Goal: Book appointment/travel/reservation

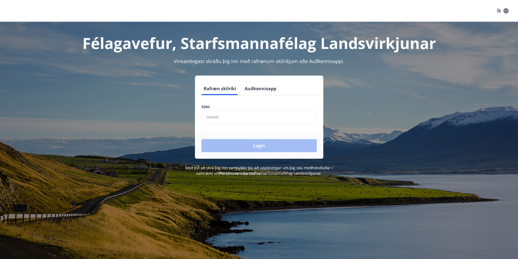
click at [237, 118] on input "phone" at bounding box center [259, 117] width 115 height 13
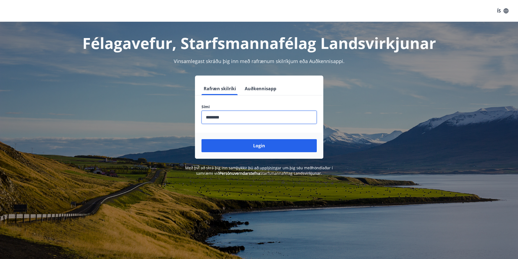
type input "********"
click at [202, 139] on button "Login" at bounding box center [259, 145] width 115 height 13
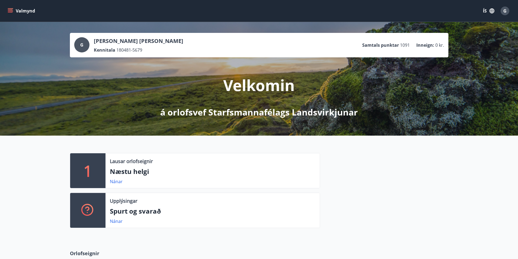
click at [8, 10] on icon "menu" at bounding box center [10, 10] width 5 height 1
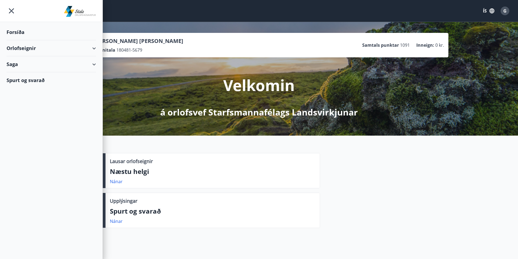
click at [38, 50] on div "Orlofseignir" at bounding box center [52, 48] width 90 height 16
click at [27, 63] on div "Framboð" at bounding box center [51, 61] width 81 height 11
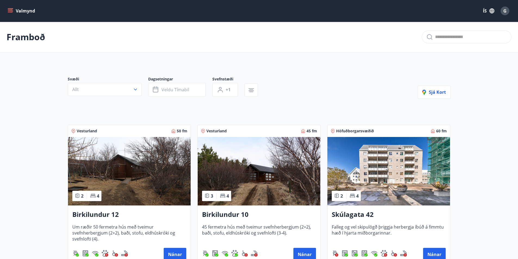
click at [10, 12] on icon "menu" at bounding box center [10, 12] width 5 height 1
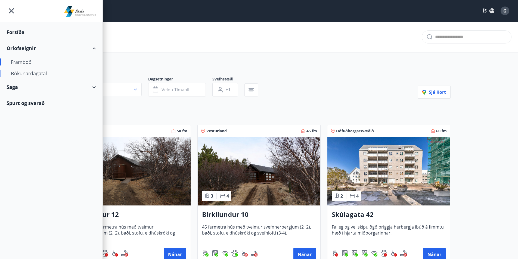
click at [36, 75] on div "Bókunardagatal" at bounding box center [51, 73] width 81 height 11
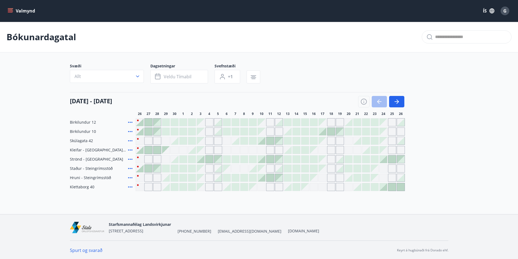
click at [380, 101] on div at bounding box center [381, 101] width 46 height 11
click at [395, 102] on icon "button" at bounding box center [397, 101] width 4 height 1
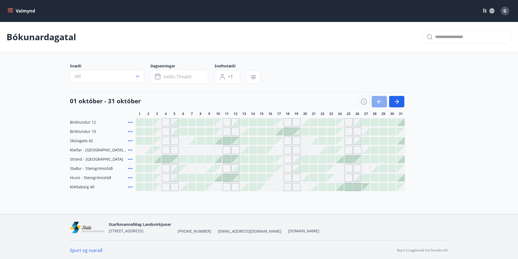
click at [381, 102] on icon "button" at bounding box center [379, 101] width 7 height 7
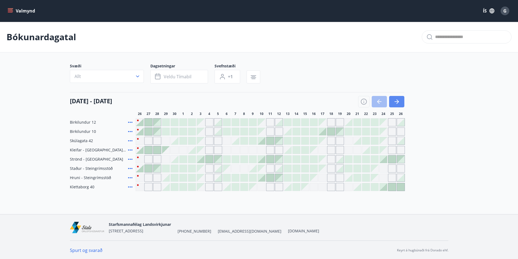
click at [402, 101] on button "button" at bounding box center [396, 101] width 15 height 11
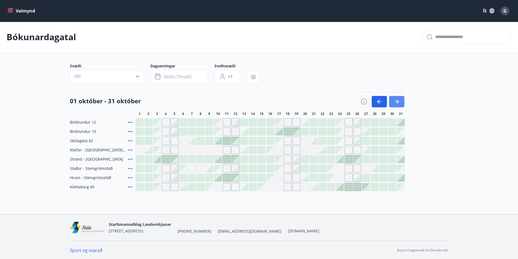
scroll to position [1, 0]
click at [394, 99] on icon "button" at bounding box center [397, 101] width 7 height 7
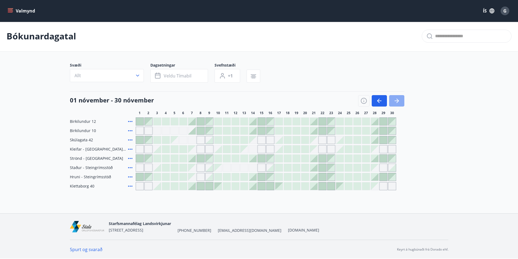
click at [400, 103] on button "button" at bounding box center [396, 100] width 15 height 11
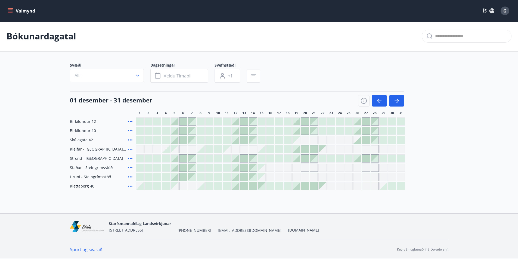
click at [379, 58] on main "Bókunardagatal Svæði Allt Dagsetningar Veldu tímabil Svefnstæði +1 [DATE] - [DA…" at bounding box center [259, 105] width 518 height 169
click at [377, 101] on icon "button" at bounding box center [379, 101] width 7 height 7
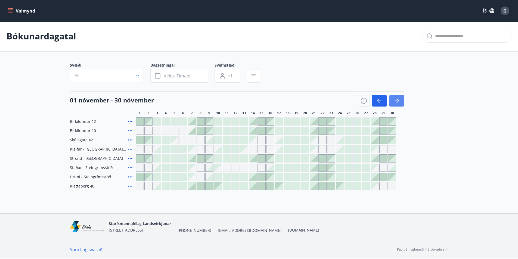
click at [396, 101] on icon "button" at bounding box center [397, 101] width 7 height 7
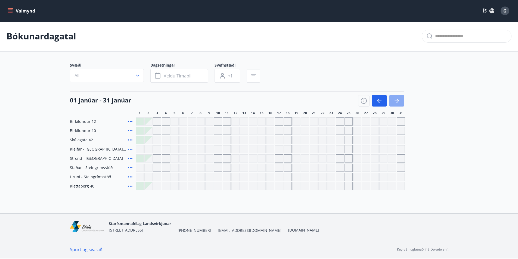
click at [396, 101] on icon "button" at bounding box center [397, 101] width 7 height 7
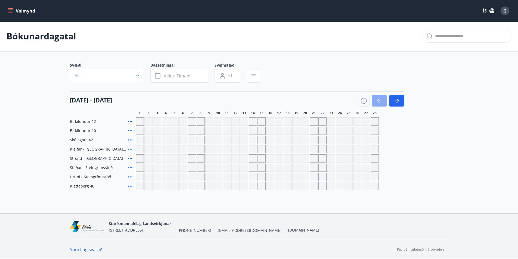
click at [378, 102] on icon "button" at bounding box center [379, 101] width 7 height 7
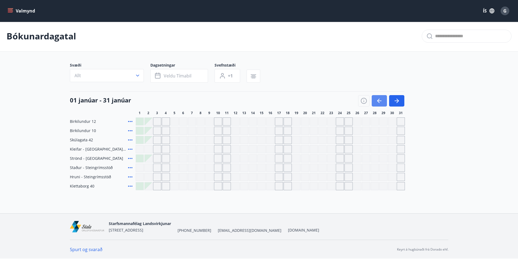
click at [378, 102] on icon "button" at bounding box center [379, 101] width 7 height 7
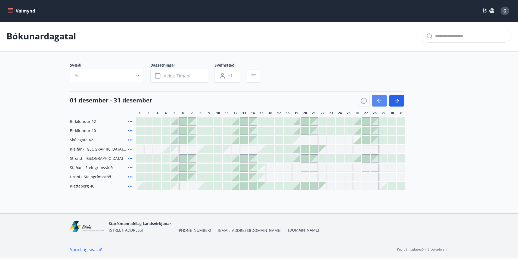
click at [380, 99] on icon "button" at bounding box center [379, 101] width 7 height 7
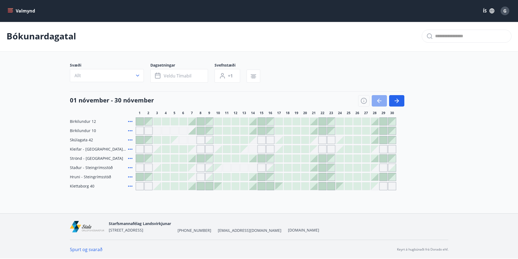
click at [380, 99] on icon "button" at bounding box center [379, 101] width 7 height 7
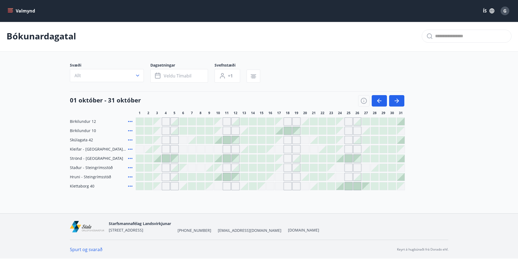
click at [323, 27] on div "Bókunardagatal" at bounding box center [259, 36] width 518 height 31
